Goal: Download file/media

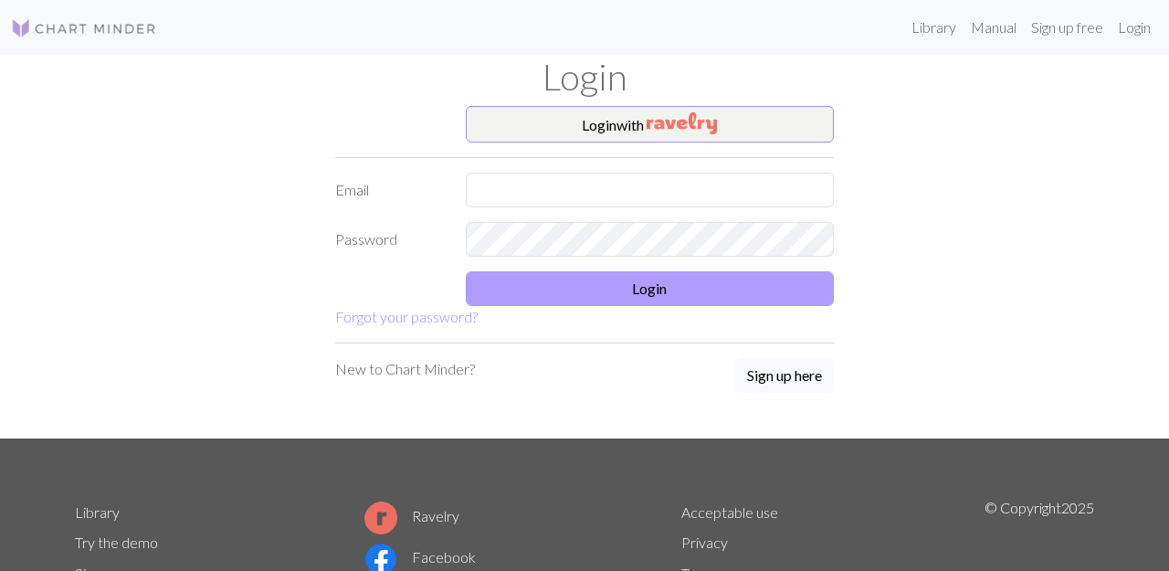
click at [647, 288] on button "Login" at bounding box center [650, 288] width 369 height 35
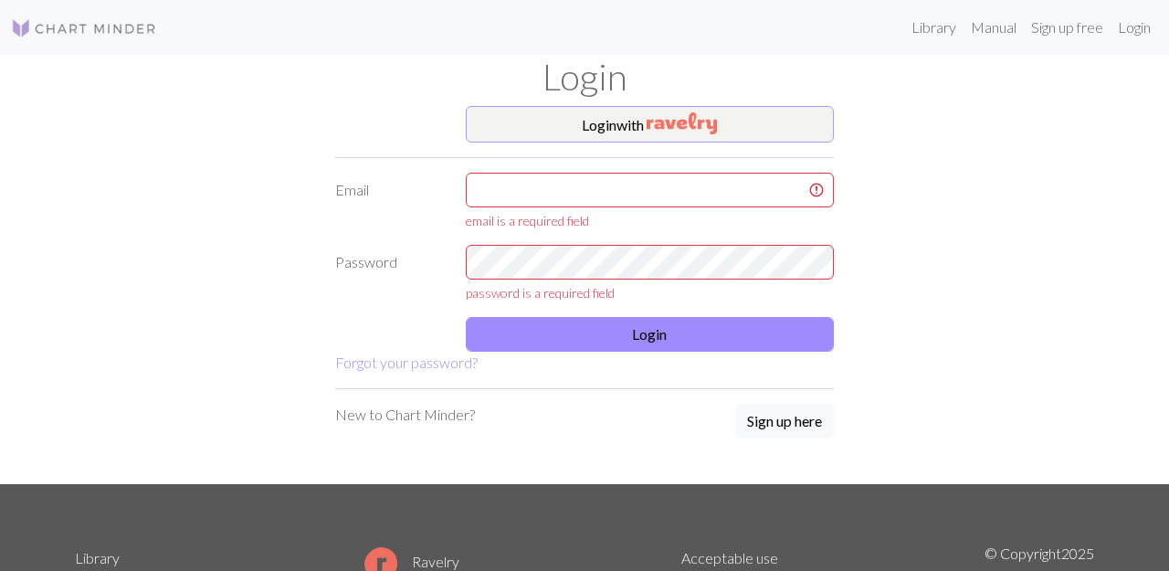
click at [639, 121] on button "Login with" at bounding box center [650, 124] width 369 height 37
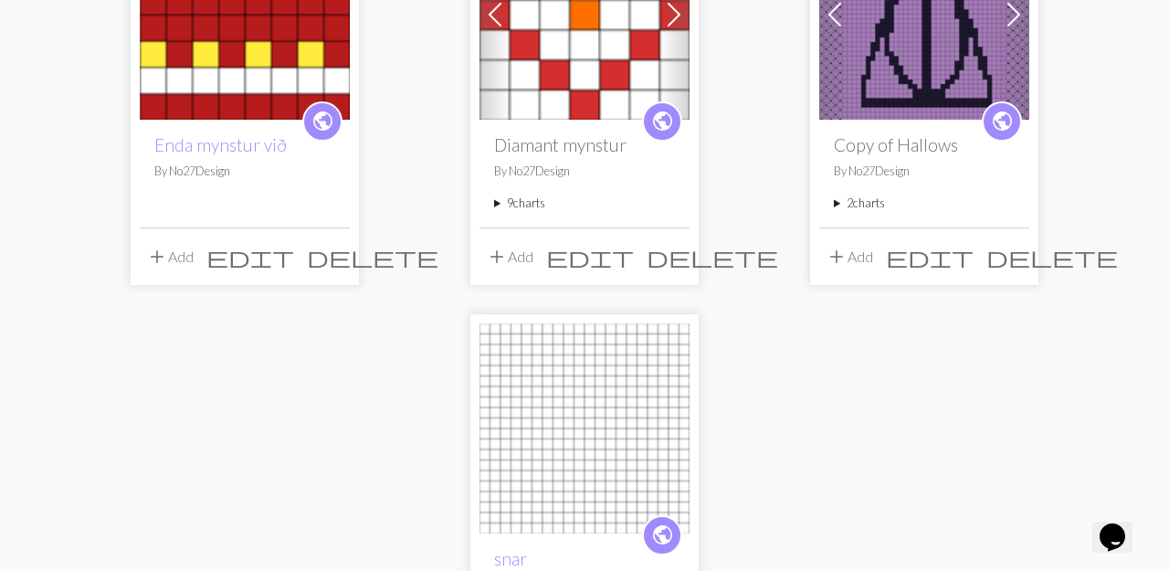
scroll to position [287, 0]
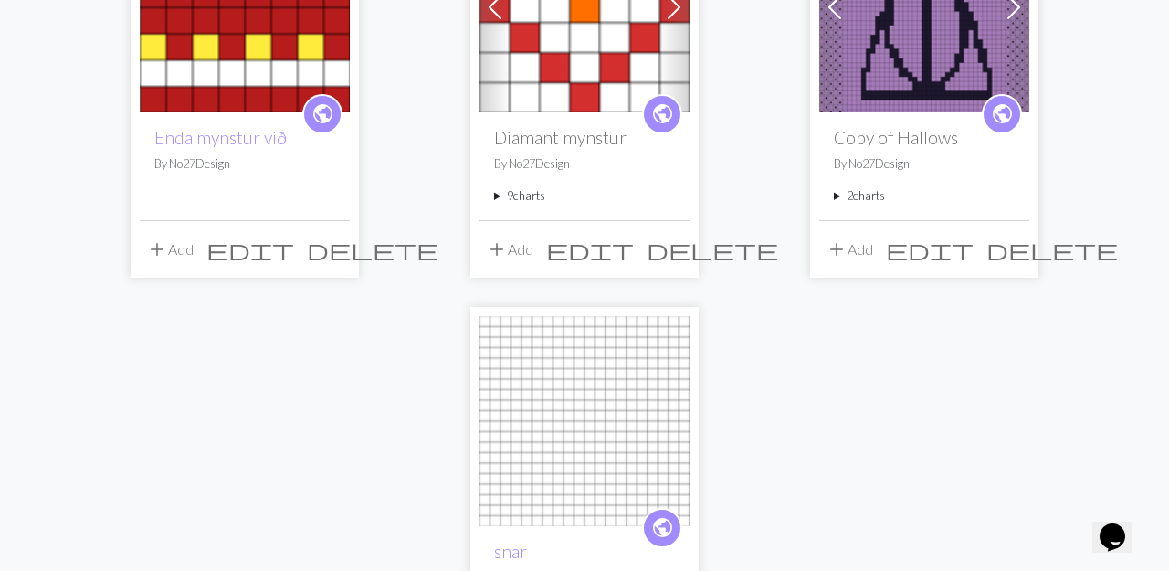
click at [495, 195] on summary "9 charts" at bounding box center [584, 195] width 181 height 17
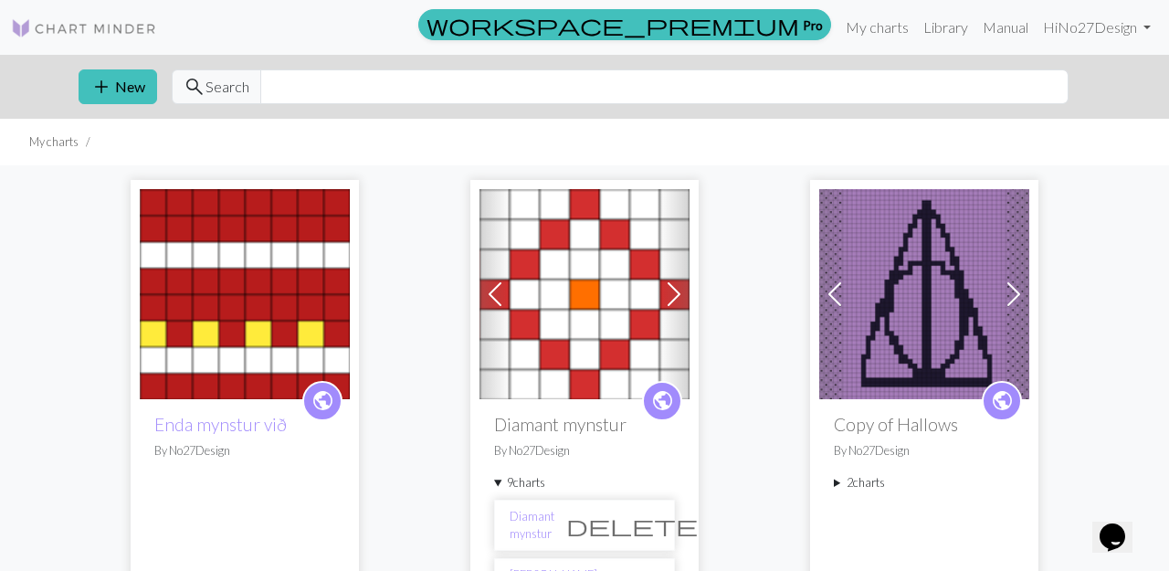
scroll to position [0, 0]
click at [44, 149] on li "My charts" at bounding box center [53, 141] width 49 height 17
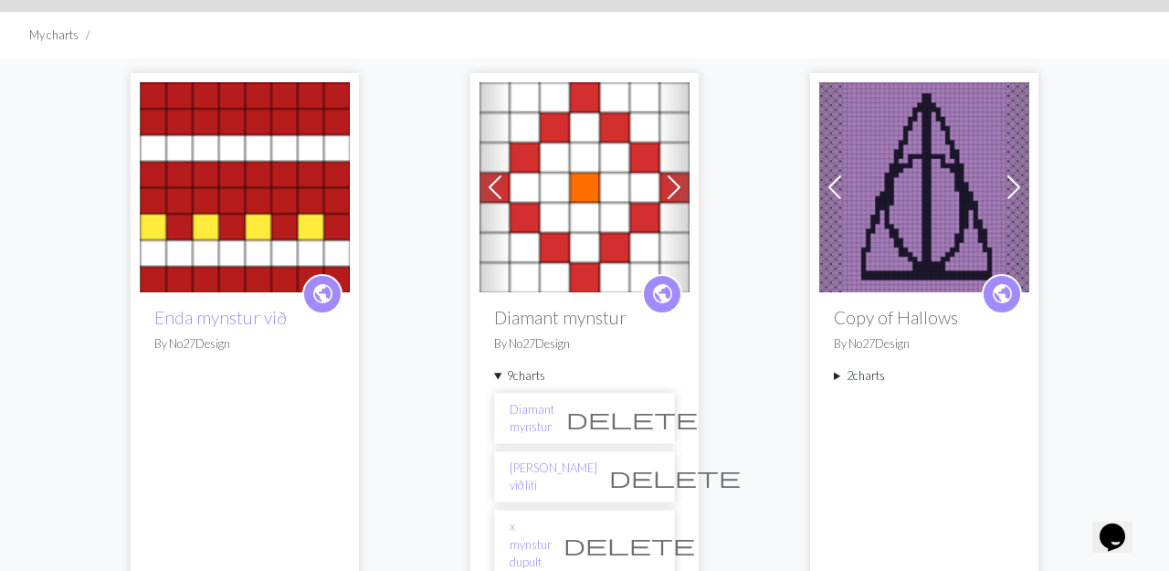
scroll to position [153, 0]
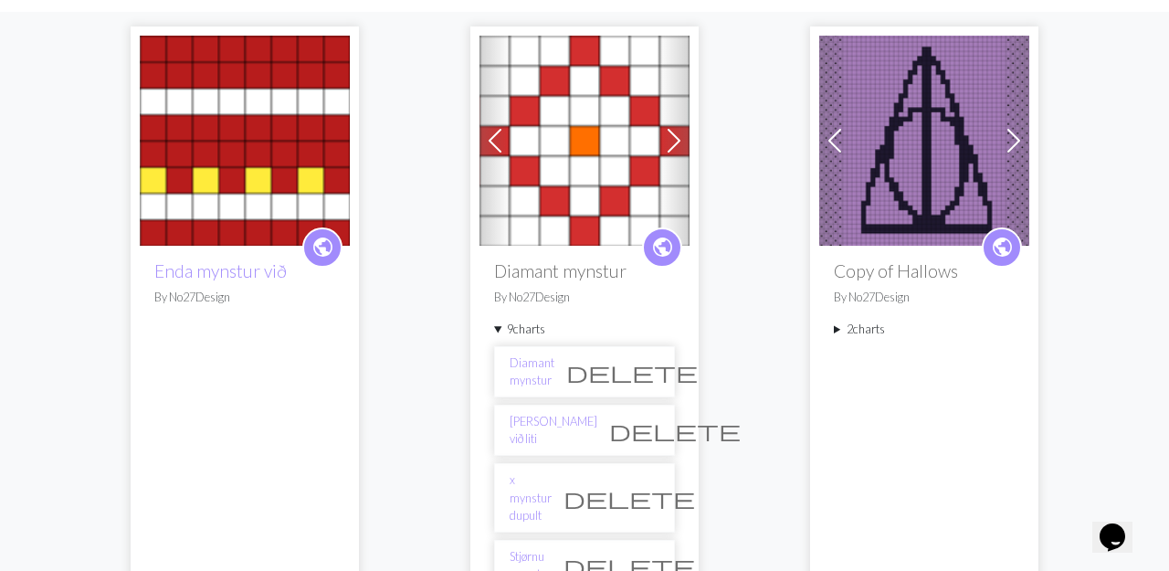
click at [239, 130] on img at bounding box center [245, 141] width 210 height 210
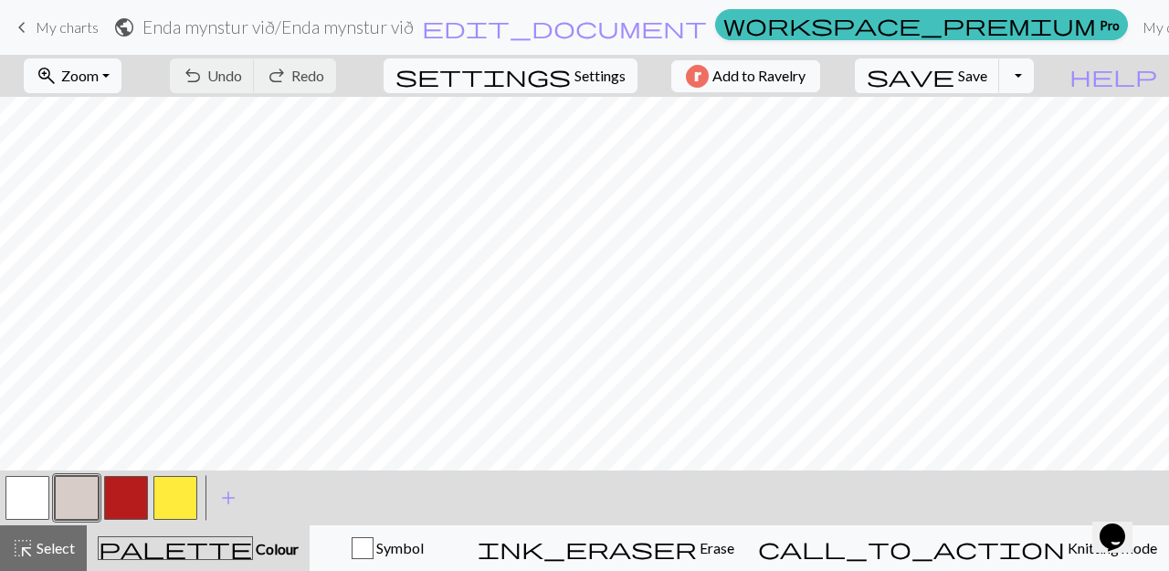
click at [27, 491] on button "button" at bounding box center [27, 498] width 44 height 44
click at [131, 507] on button "button" at bounding box center [126, 498] width 44 height 44
click at [174, 497] on button "button" at bounding box center [175, 498] width 44 height 44
click at [26, 496] on button "button" at bounding box center [27, 498] width 44 height 44
click at [954, 76] on span "save" at bounding box center [911, 76] width 88 height 26
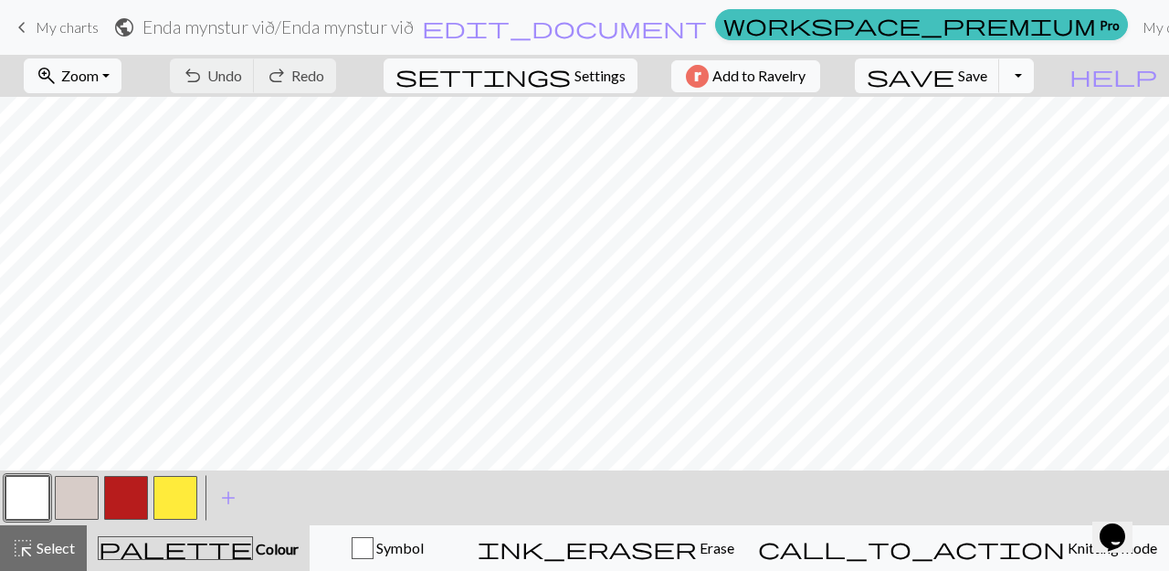
click at [1034, 75] on button "Toggle Dropdown" at bounding box center [1016, 75] width 35 height 35
click at [1005, 147] on button "save_alt Download" at bounding box center [882, 145] width 301 height 29
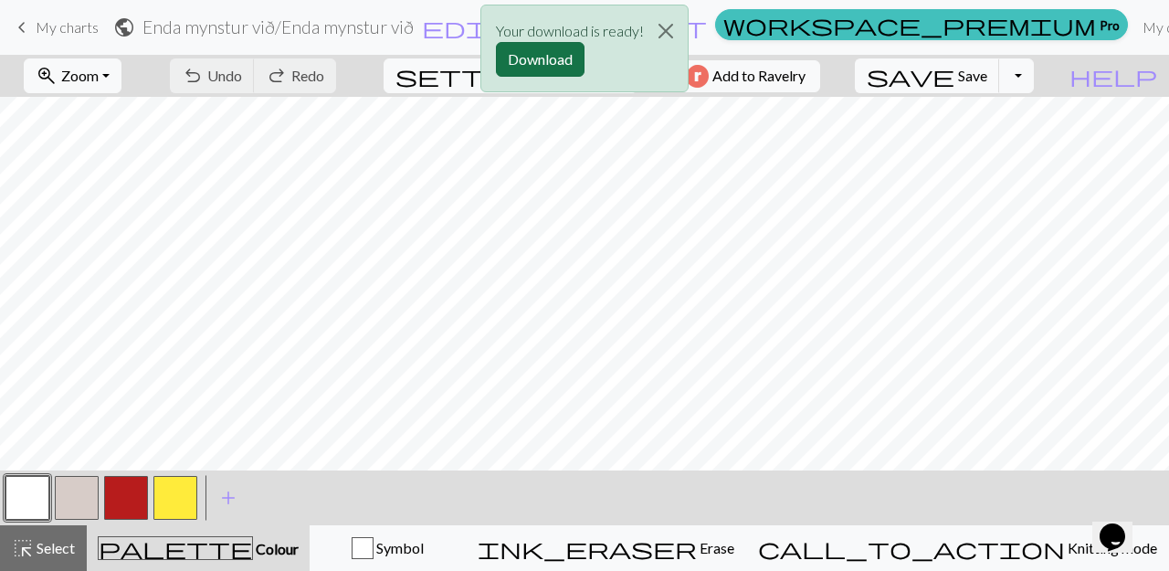
click at [552, 54] on button "Download" at bounding box center [540, 59] width 89 height 35
